Goal: Check status: Check status

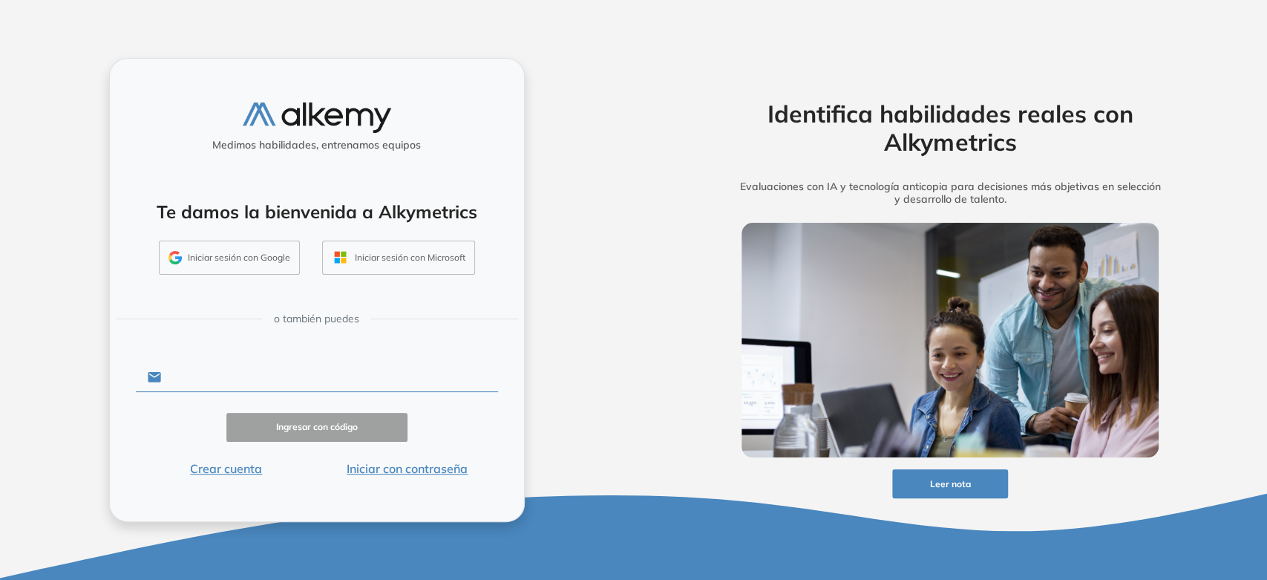
click at [217, 381] on input "text" at bounding box center [329, 377] width 336 height 28
type input "**********"
click at [373, 468] on button "Iniciar con contraseña" at bounding box center [407, 468] width 181 height 18
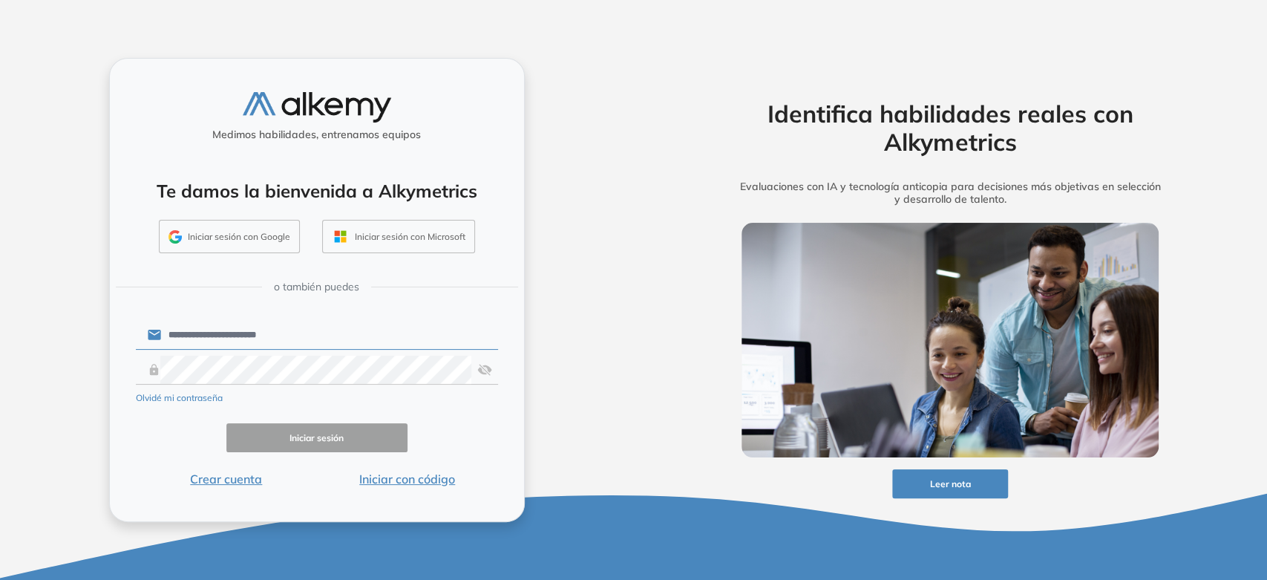
click at [341, 385] on form "**********" at bounding box center [317, 403] width 362 height 170
click button "Iniciar sesión" at bounding box center [316, 437] width 181 height 29
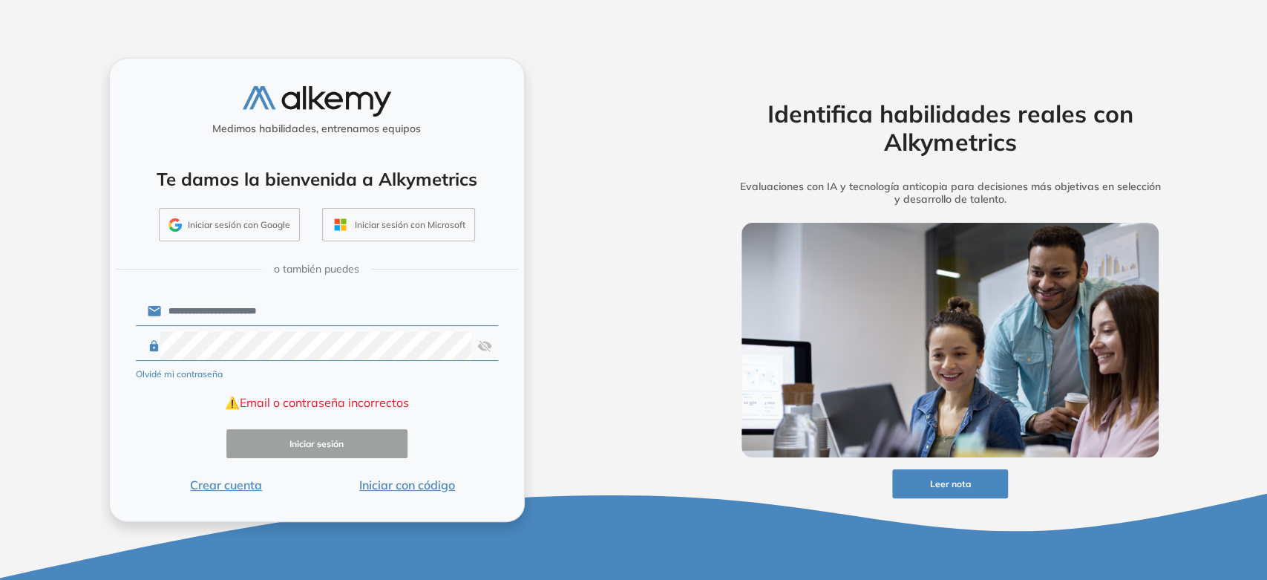
click at [483, 351] on img at bounding box center [484, 346] width 15 height 28
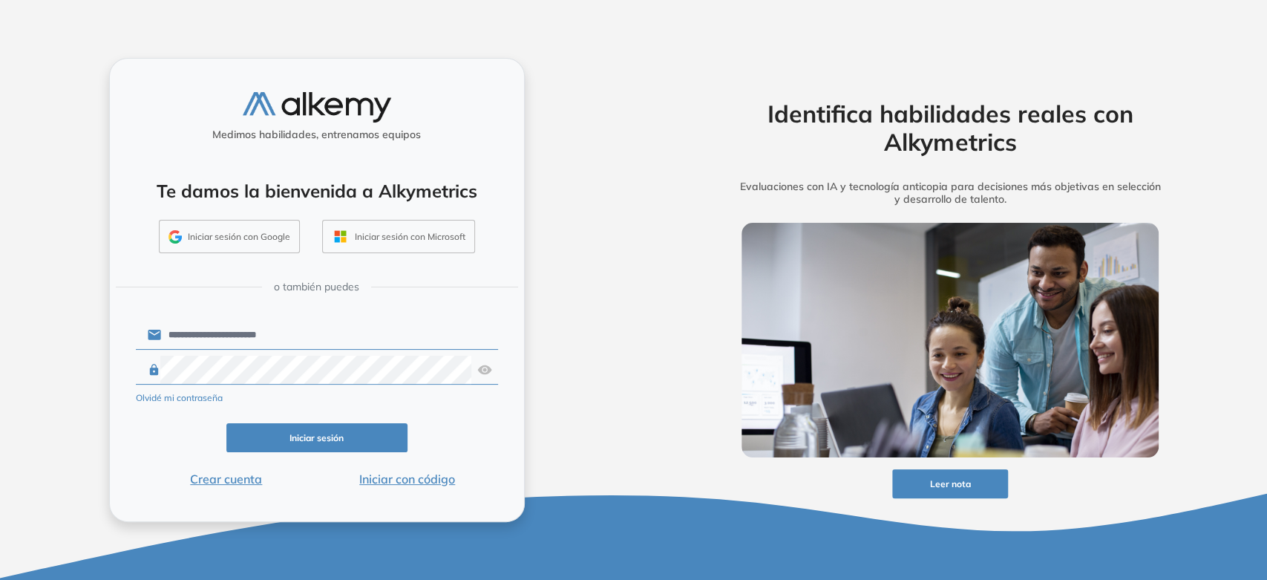
click at [365, 432] on button "Iniciar sesión" at bounding box center [316, 437] width 181 height 29
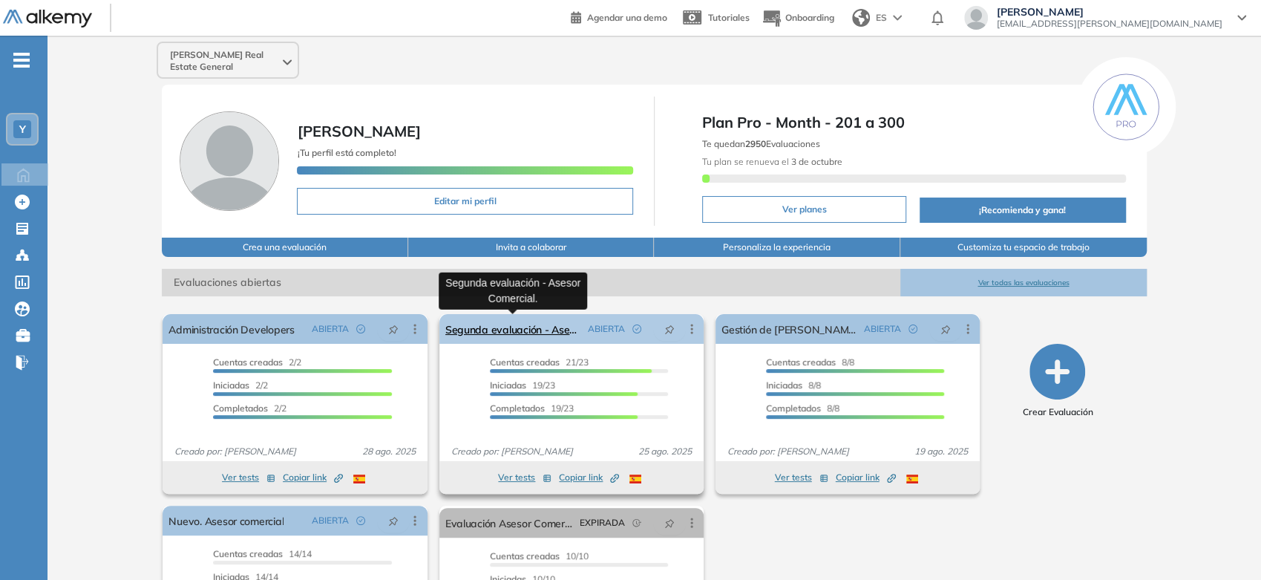
click at [517, 326] on link "Segunda evaluación - Asesor Comercial." at bounding box center [513, 329] width 137 height 30
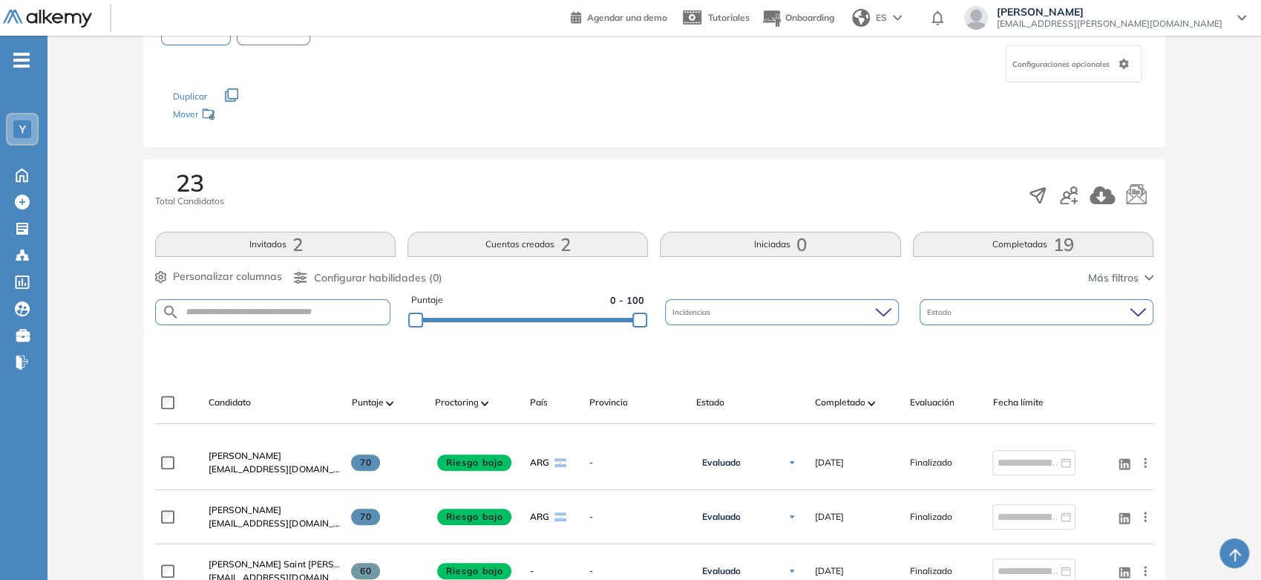
scroll to position [82, 0]
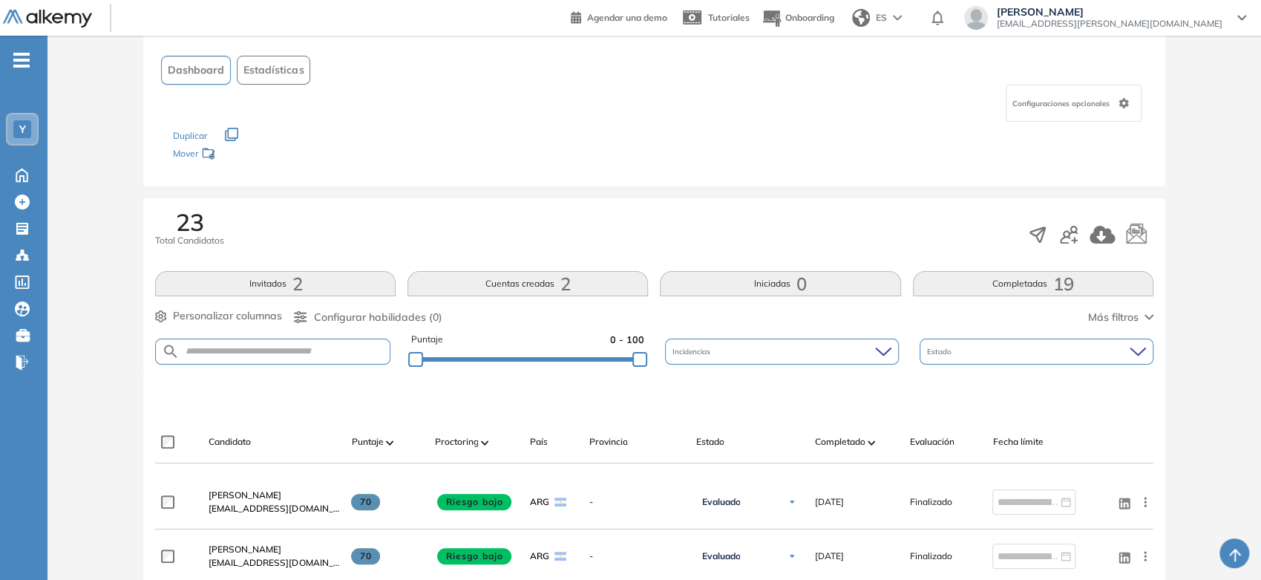
click at [595, 281] on button "Cuentas creadas 2" at bounding box center [527, 283] width 240 height 25
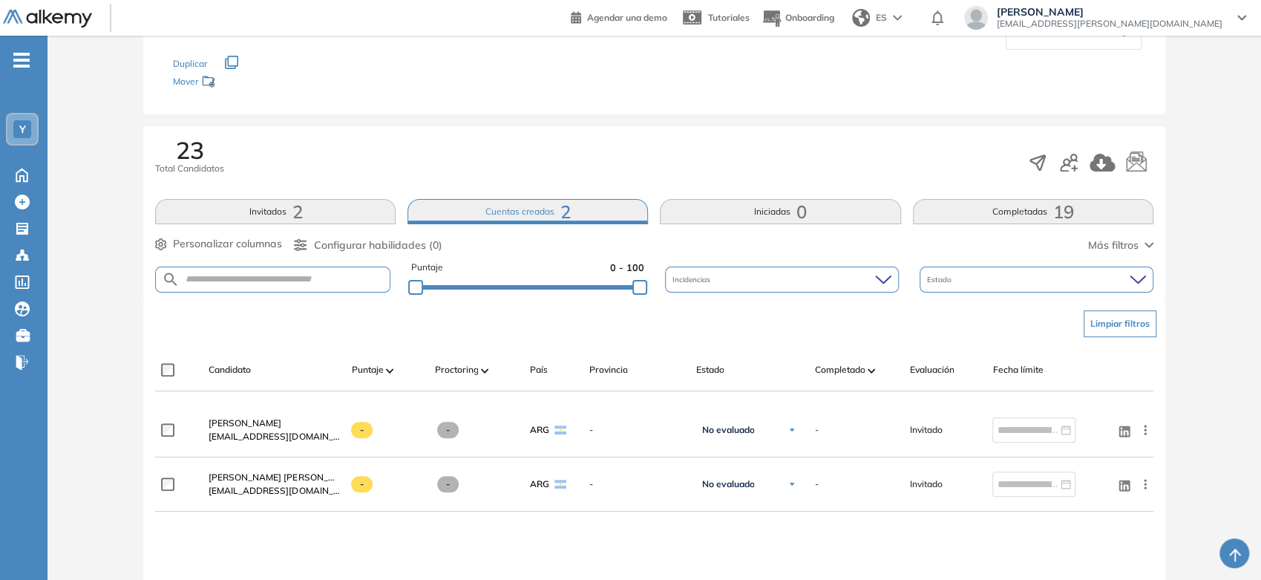
scroll to position [165, 0]
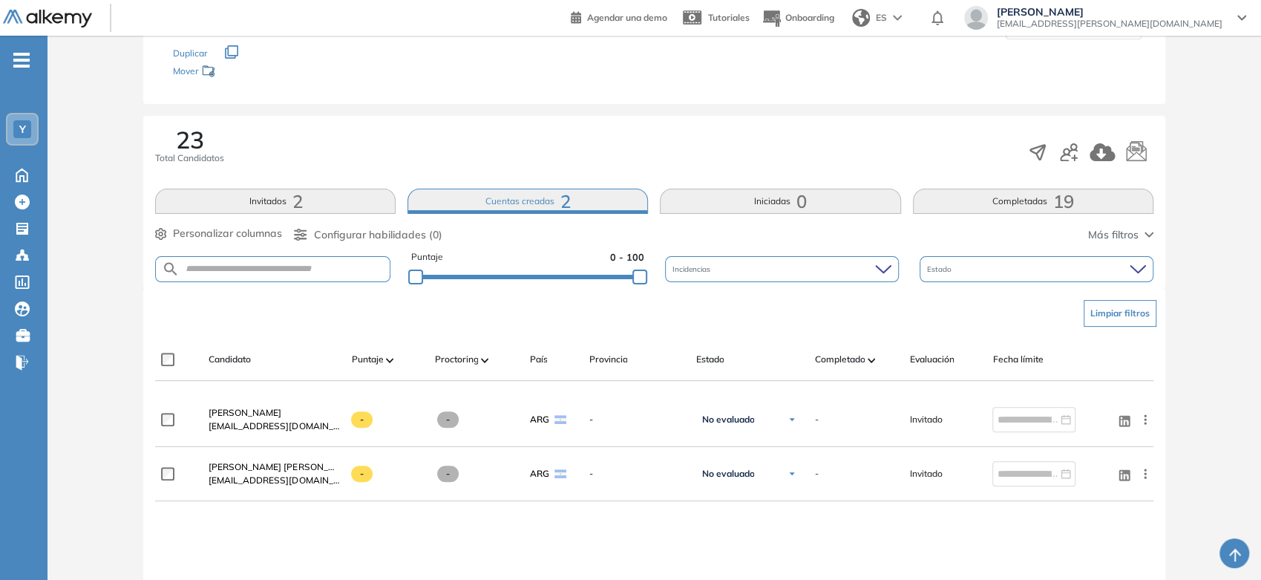
click at [730, 208] on button "Iniciadas 0" at bounding box center [780, 201] width 240 height 25
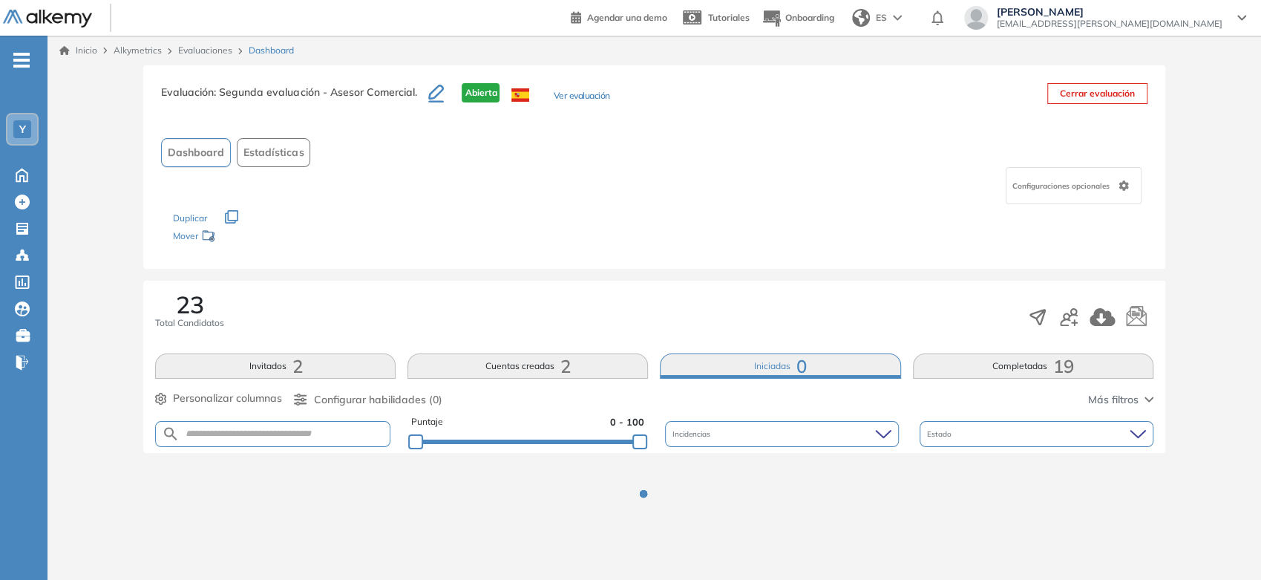
scroll to position [0, 0]
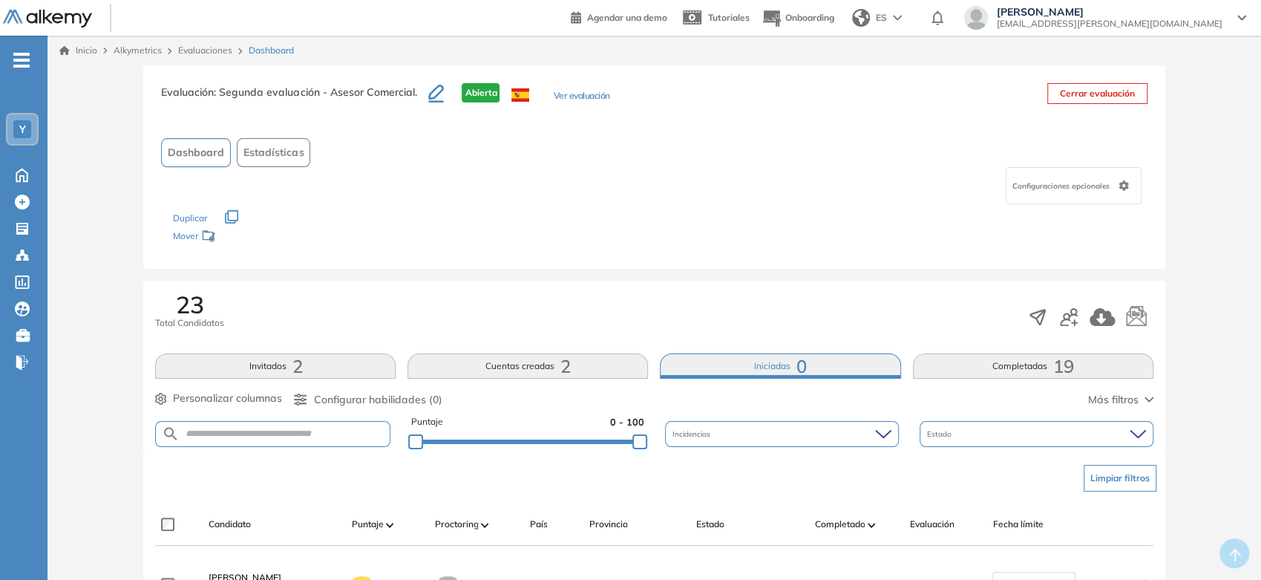
click at [1003, 367] on button "Completadas 19" at bounding box center [1033, 365] width 240 height 25
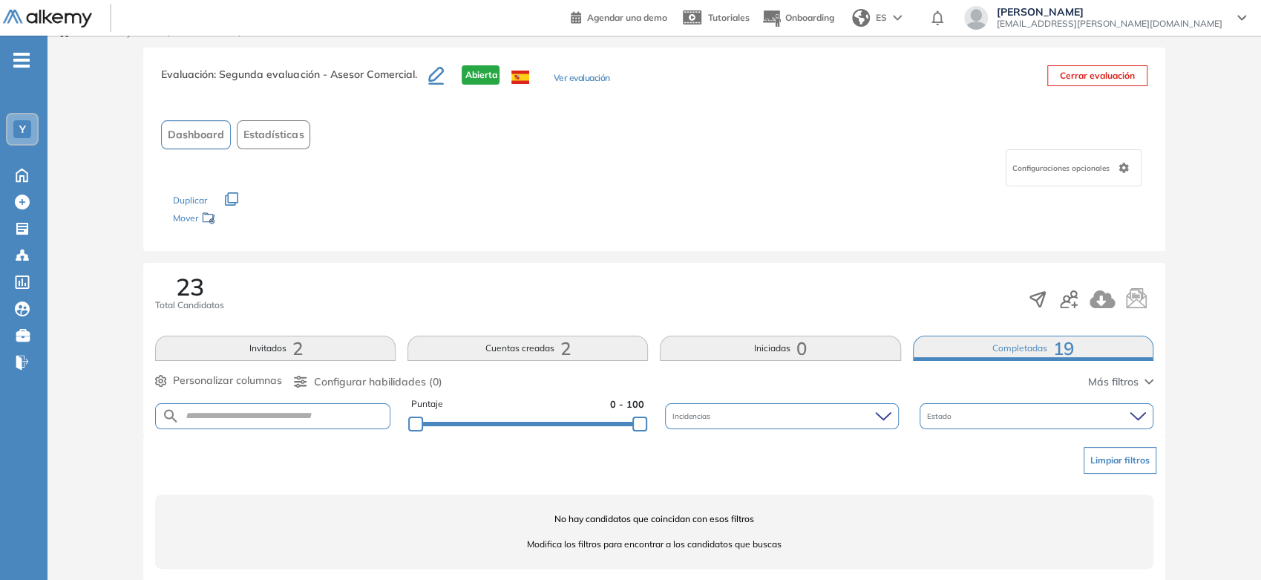
scroll to position [36, 0]
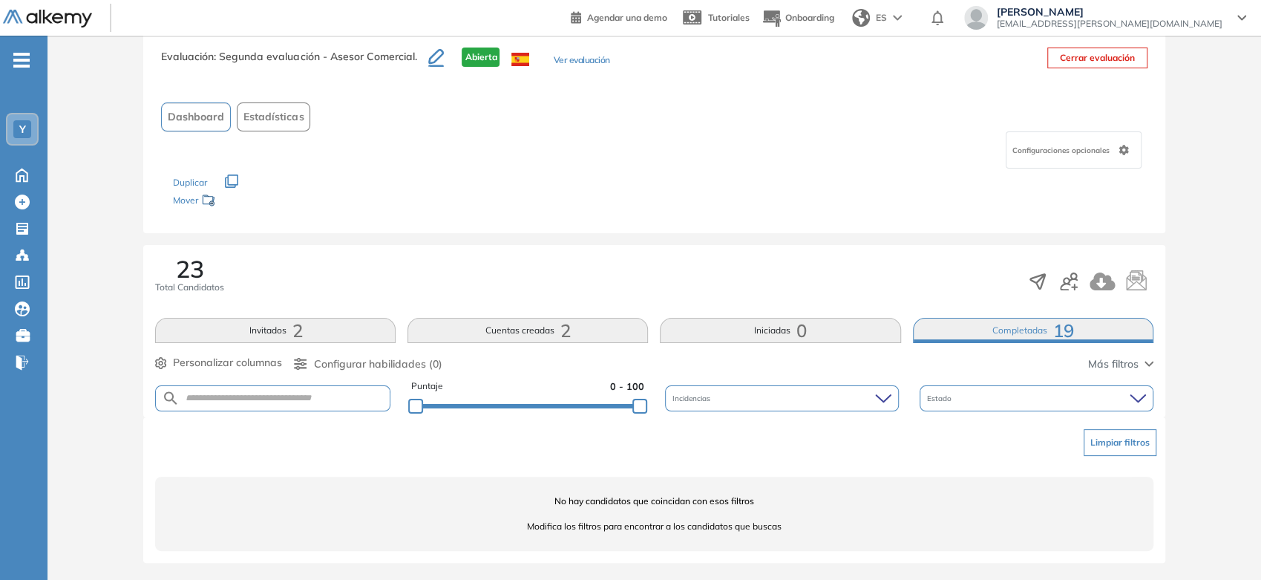
click at [629, 343] on div "23 Total Candidatos Invitados 2 Cuentas creadas 2 Iniciadas 0 Completadas 19 Pe…" at bounding box center [653, 331] width 1021 height 172
click at [613, 327] on button "Cuentas creadas 2" at bounding box center [527, 330] width 240 height 25
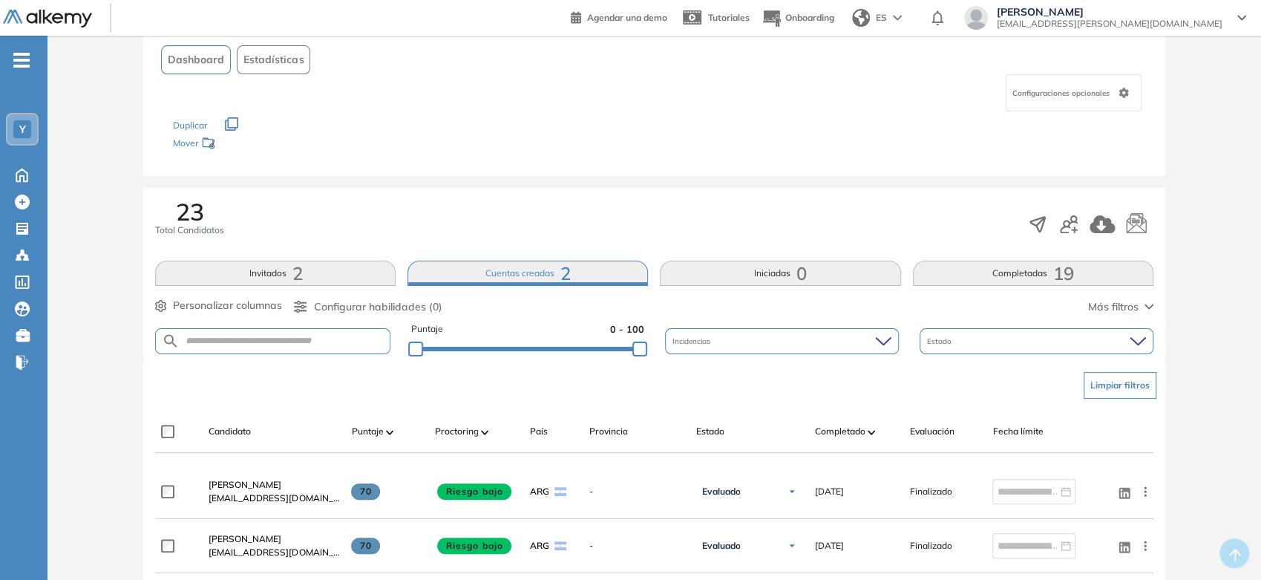
scroll to position [0, 0]
